Goal: Use online tool/utility: Utilize a website feature to perform a specific function

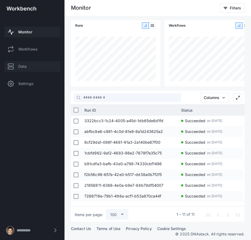
click at [25, 67] on span "Data" at bounding box center [22, 66] width 8 height 5
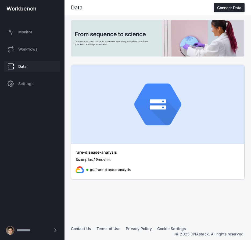
click at [102, 151] on div "rare-disease-analysis" at bounding box center [120, 151] width 91 height 5
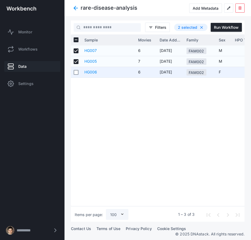
click at [75, 68] on div at bounding box center [76, 72] width 5 height 10
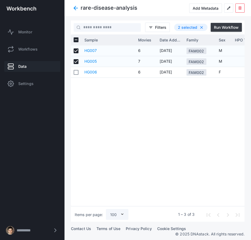
click at [227, 29] on div "Run Workflow" at bounding box center [226, 27] width 25 height 5
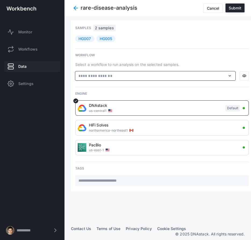
click at [115, 76] on input "text" at bounding box center [152, 76] width 148 height 6
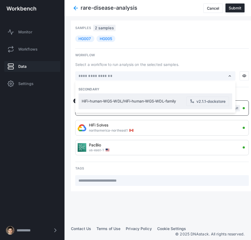
click at [111, 98] on div "HiFi-human-WGS-WDL/HiFi-human-WGS-WDL-family v2.1.1-dockstore" at bounding box center [155, 101] width 149 height 16
type input "**********"
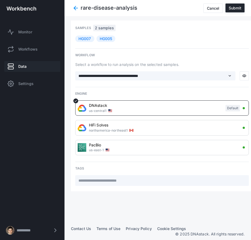
click at [136, 90] on section "Engine check DNAstack us-central1 Default HiFi Solves [GEOGRAPHIC_DATA]-northea…" at bounding box center [161, 124] width 173 height 74
